Goal: Check status: Check status

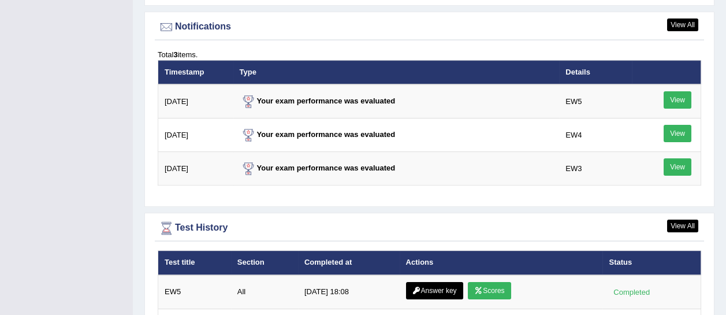
scroll to position [1427, 0]
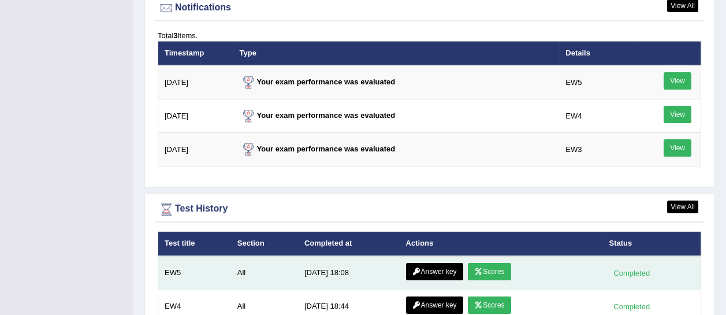
click at [479, 263] on link "Scores" at bounding box center [489, 271] width 43 height 17
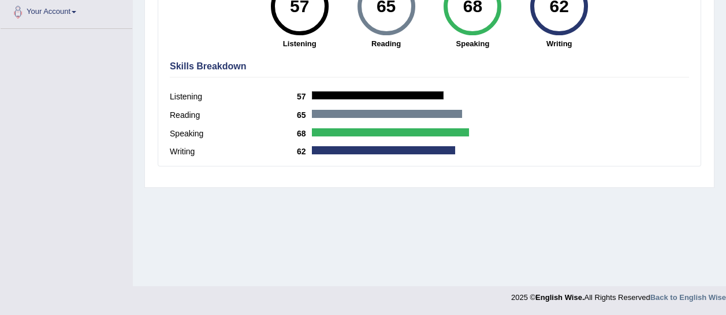
scroll to position [291, 0]
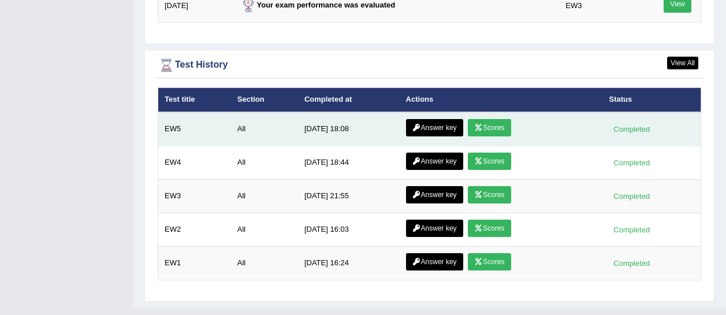
click at [439, 119] on link "Answer key" at bounding box center [434, 127] width 57 height 17
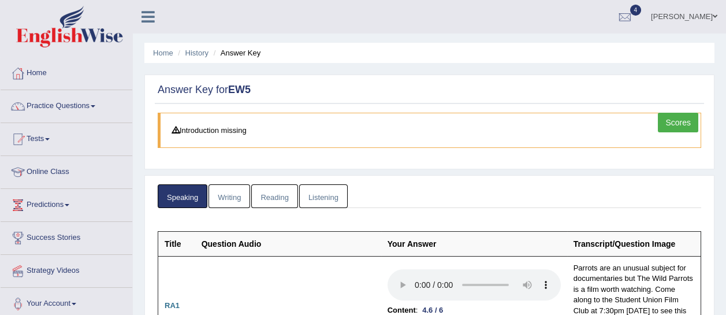
click at [240, 191] on link "Writing" at bounding box center [230, 196] width 42 height 24
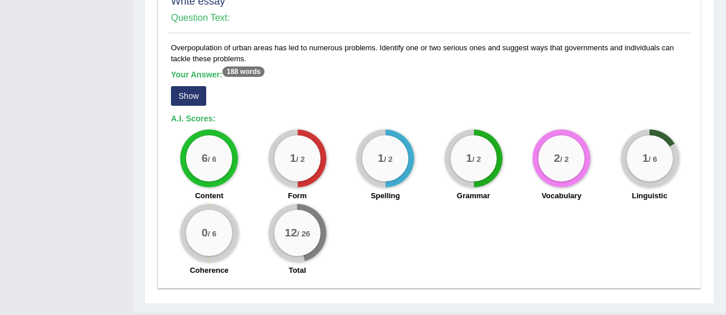
scroll to position [961, 0]
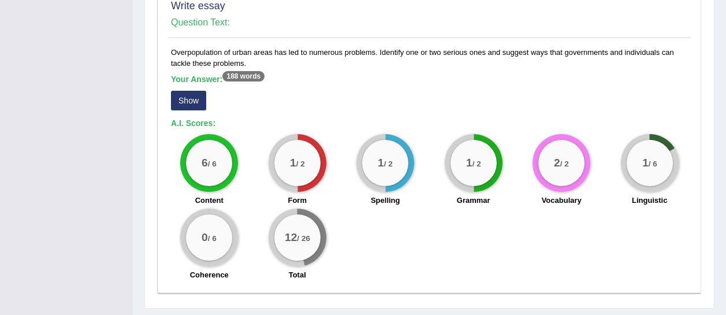
click at [202, 91] on button "Show" at bounding box center [188, 101] width 35 height 20
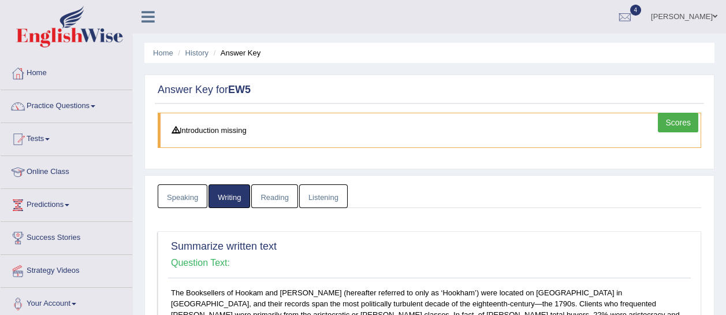
scroll to position [1, 0]
click at [278, 198] on link "Reading" at bounding box center [274, 196] width 46 height 24
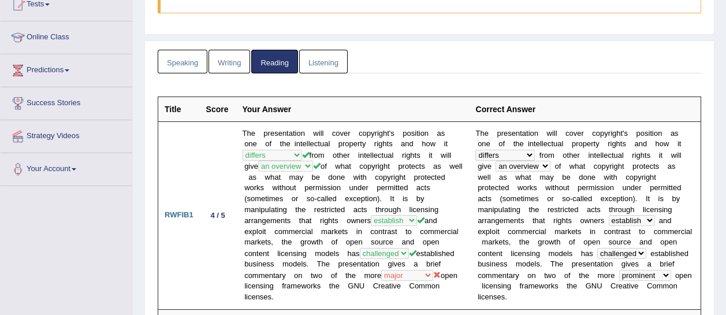
scroll to position [0, 0]
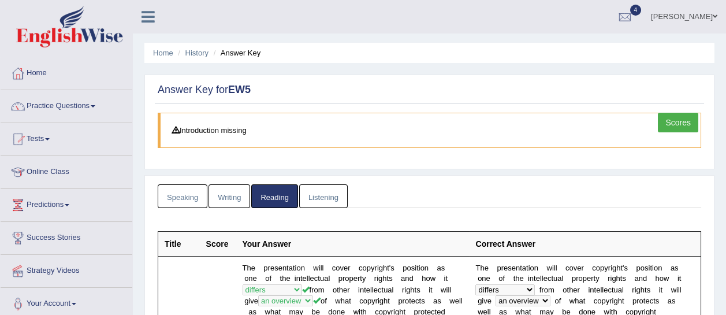
click at [332, 190] on link "Listening" at bounding box center [323, 196] width 49 height 24
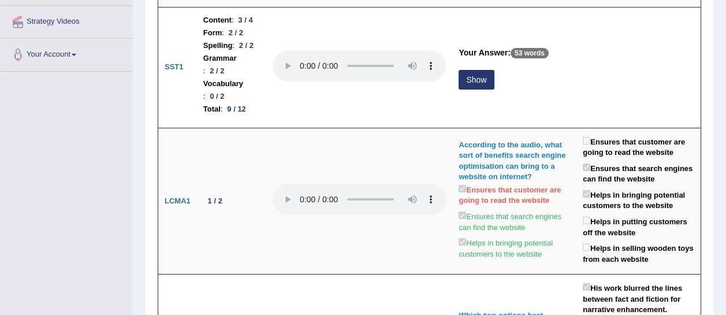
scroll to position [213, 0]
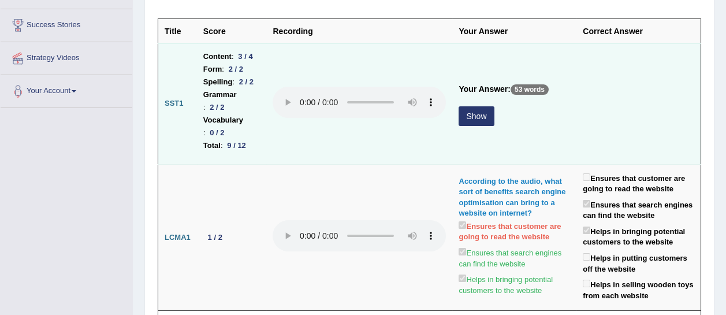
click at [483, 110] on button "Show" at bounding box center [476, 116] width 35 height 20
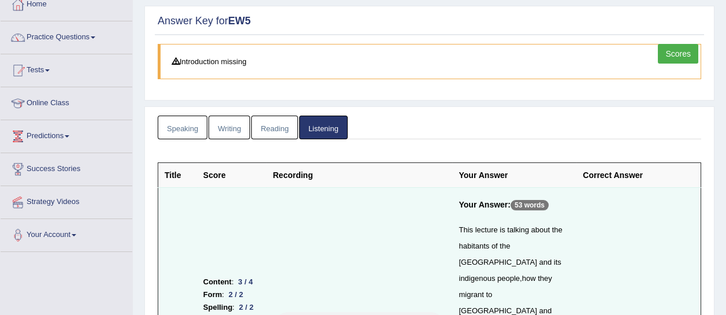
scroll to position [0, 0]
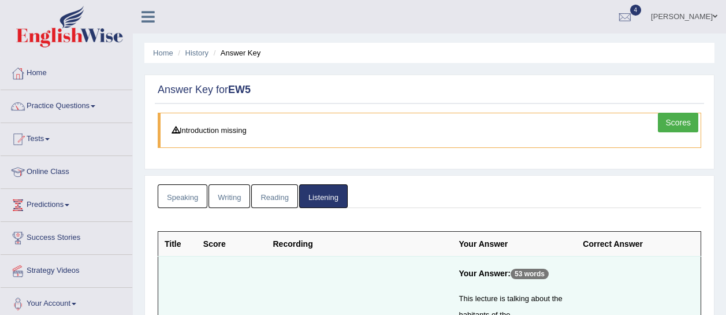
click at [684, 126] on link "Scores" at bounding box center [678, 123] width 40 height 20
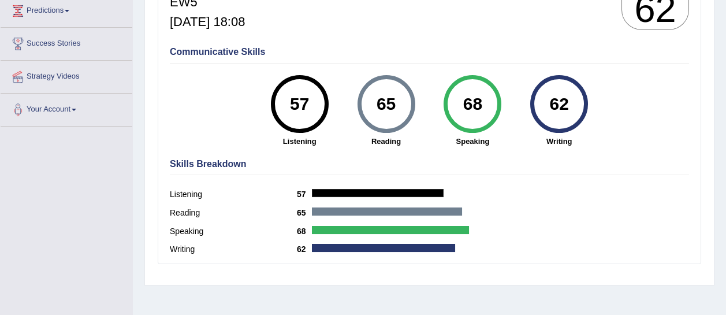
scroll to position [182, 0]
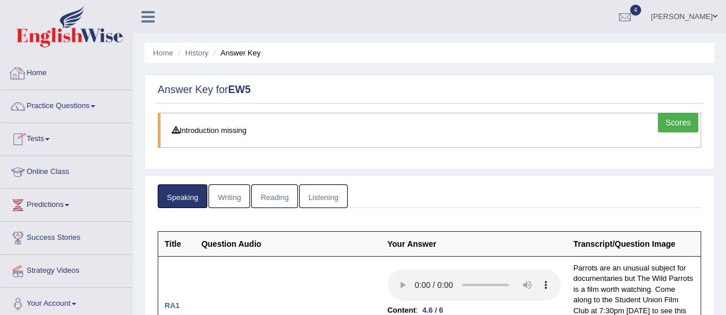
click at [51, 76] on link "Home" at bounding box center [67, 71] width 132 height 29
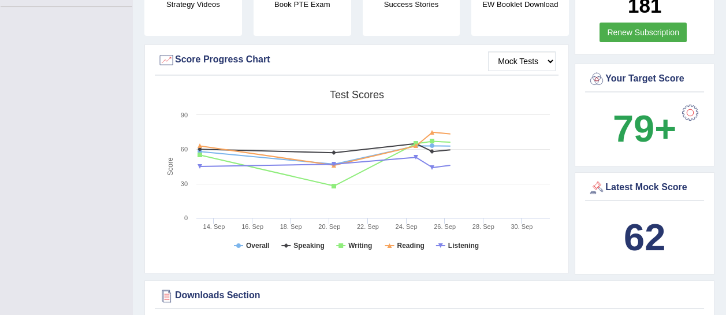
scroll to position [316, 0]
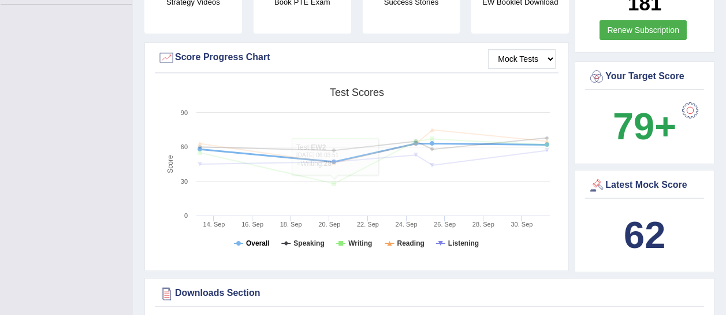
click at [251, 239] on tspan "Overall" at bounding box center [258, 243] width 24 height 8
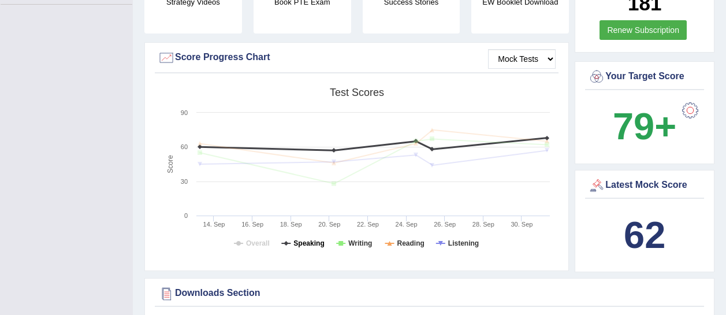
click at [309, 239] on tspan "Speaking" at bounding box center [308, 243] width 31 height 8
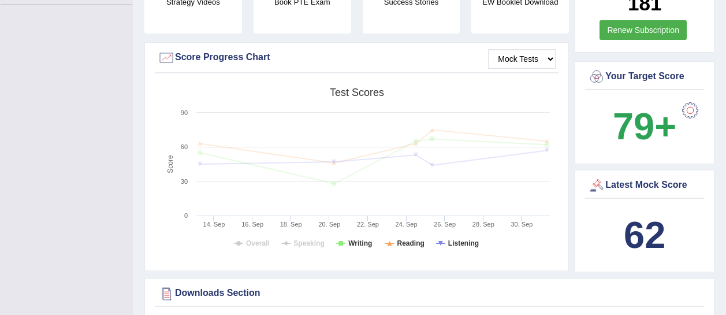
click at [307, 239] on tspan "Speaking" at bounding box center [308, 243] width 31 height 8
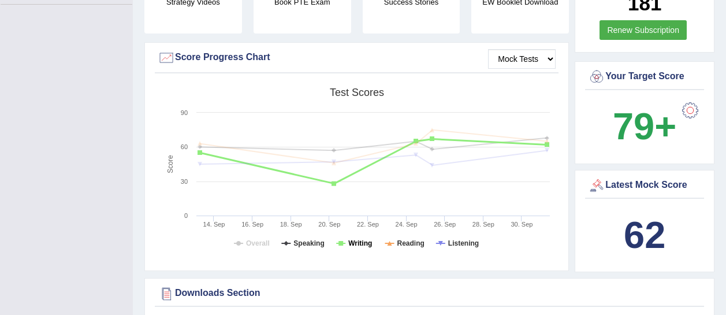
click at [366, 239] on tspan "Writing" at bounding box center [360, 243] width 24 height 8
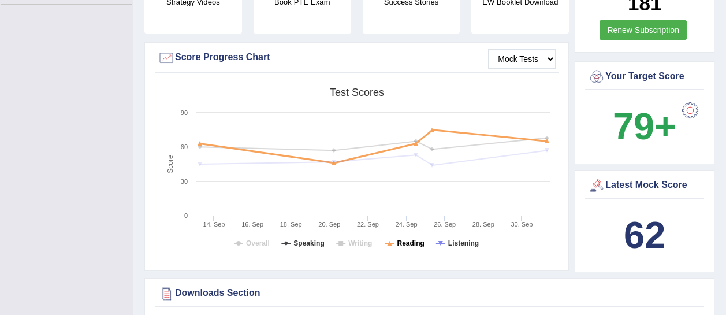
click at [400, 239] on tspan "Reading" at bounding box center [410, 243] width 27 height 8
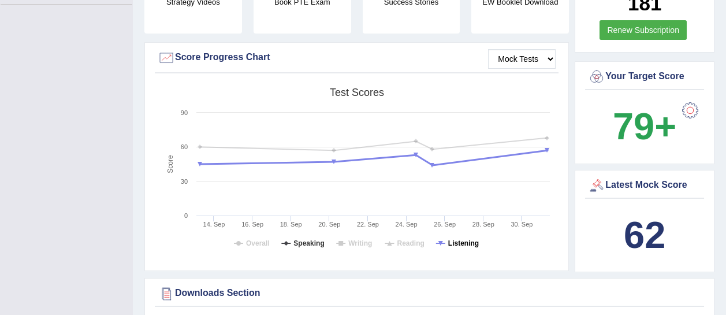
click at [440, 241] on icon at bounding box center [440, 243] width 5 height 5
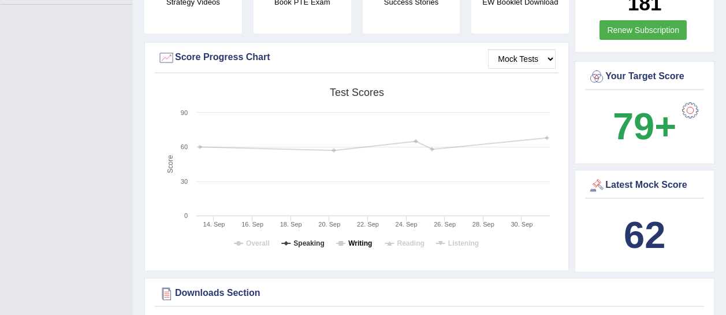
click at [336, 243] on icon at bounding box center [340, 243] width 9 height 0
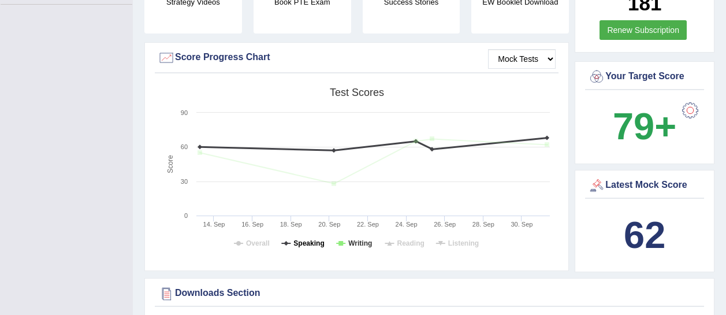
click at [304, 239] on tspan "Speaking" at bounding box center [308, 243] width 31 height 8
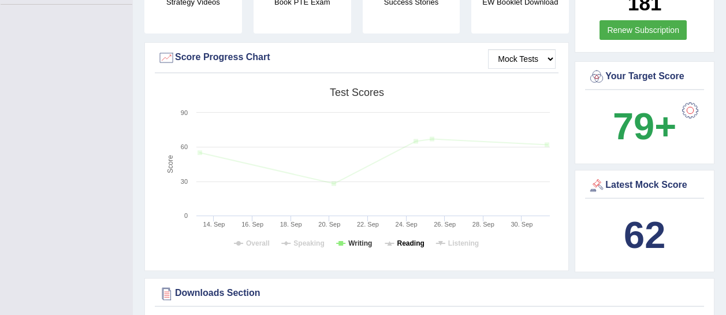
click at [408, 239] on tspan "Reading" at bounding box center [410, 243] width 27 height 8
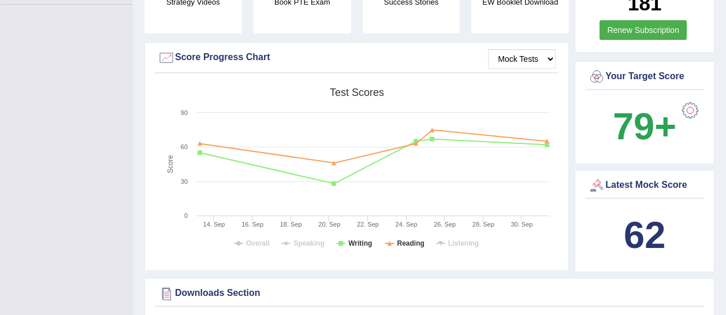
click at [341, 234] on rect at bounding box center [357, 171] width 398 height 179
click at [343, 231] on rect at bounding box center [357, 171] width 398 height 179
click at [353, 239] on tspan "Writing" at bounding box center [360, 243] width 24 height 8
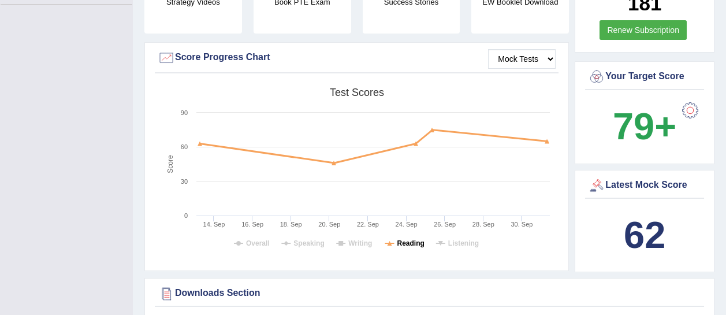
click at [419, 239] on tspan "Reading" at bounding box center [410, 243] width 27 height 8
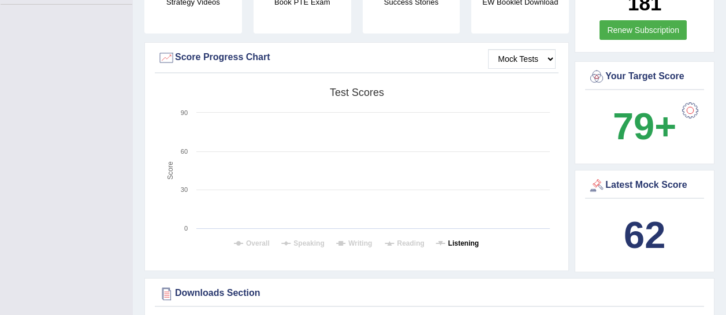
click at [449, 239] on tspan "Listening" at bounding box center [463, 243] width 31 height 8
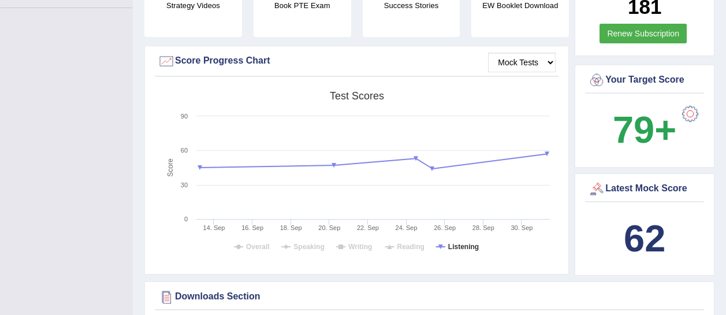
scroll to position [311, 0]
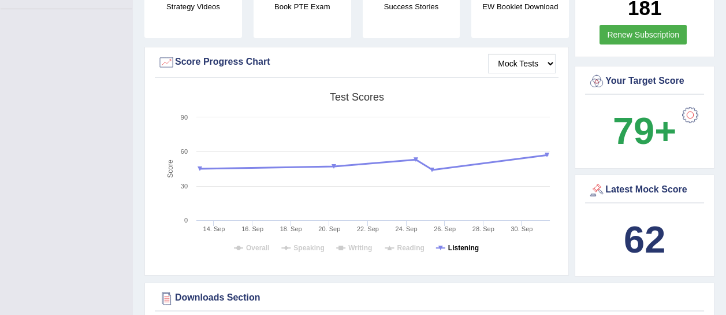
click at [456, 244] on tspan "Listening" at bounding box center [463, 248] width 31 height 8
